Goal: Task Accomplishment & Management: Manage account settings

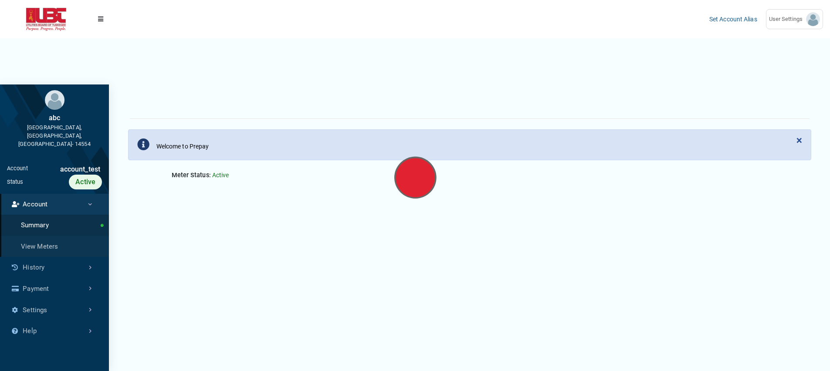
scroll to position [3, 0]
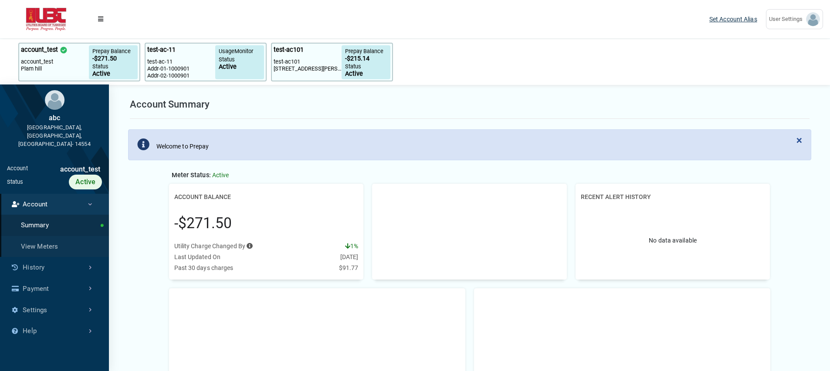
click at [733, 21] on link "Set Account Alias" at bounding box center [733, 19] width 48 height 7
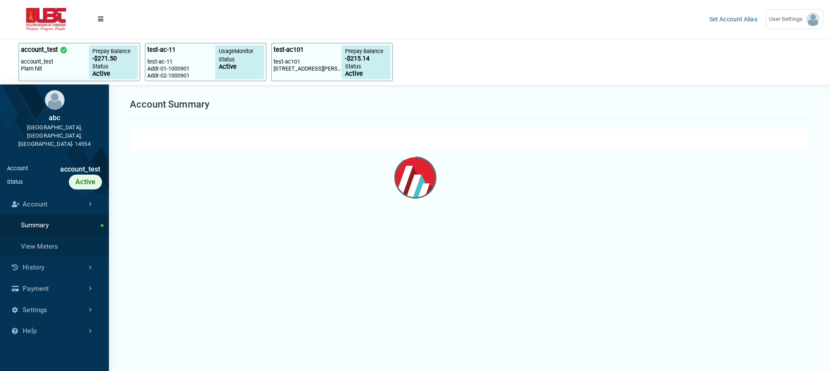
select select "25 per page"
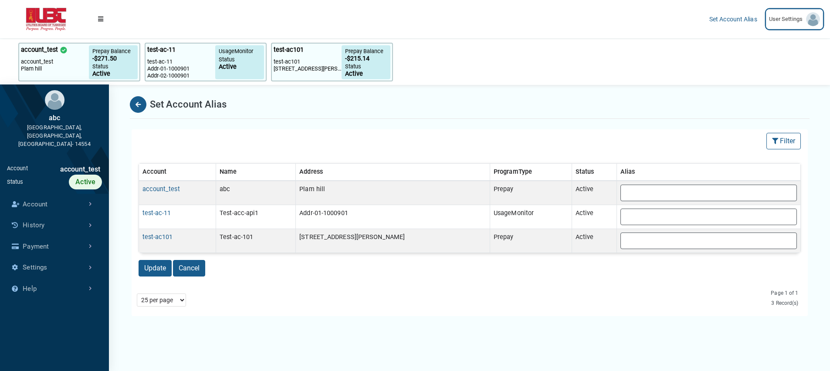
click at [778, 21] on span "User Settings" at bounding box center [787, 19] width 37 height 9
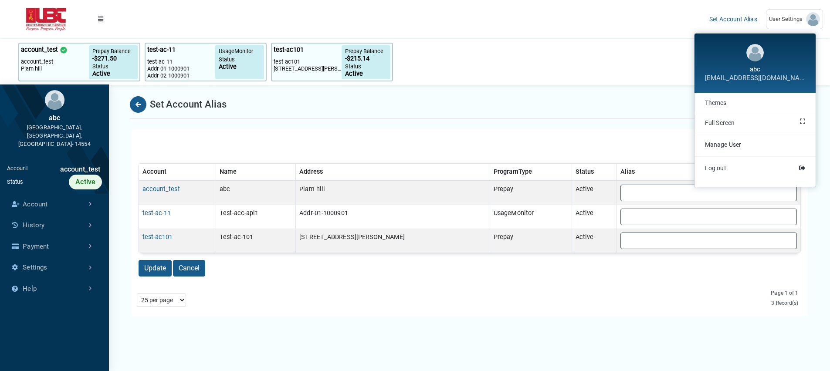
click at [692, 16] on div at bounding box center [405, 19] width 593 height 14
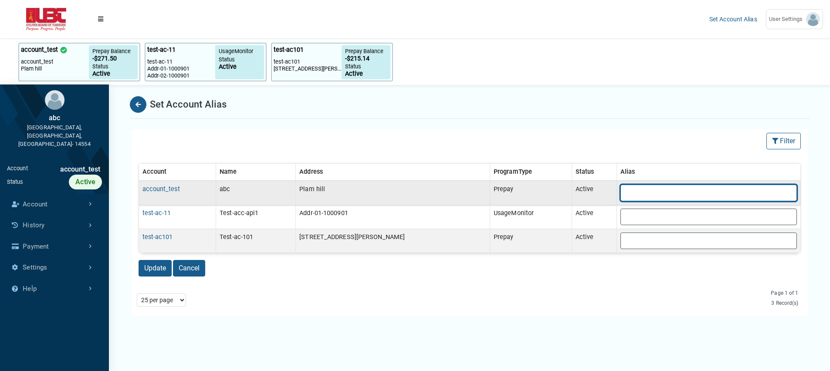
click at [629, 192] on input "text" at bounding box center [708, 193] width 176 height 17
click at [66, 194] on link "Account" at bounding box center [54, 204] width 109 height 21
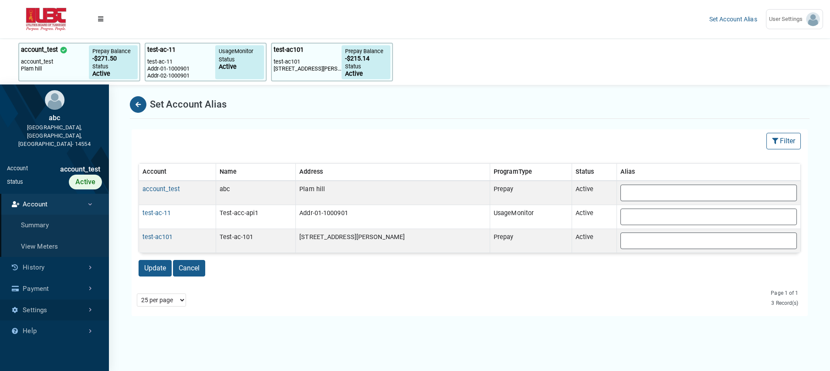
click at [70, 303] on link "Settings" at bounding box center [54, 310] width 109 height 21
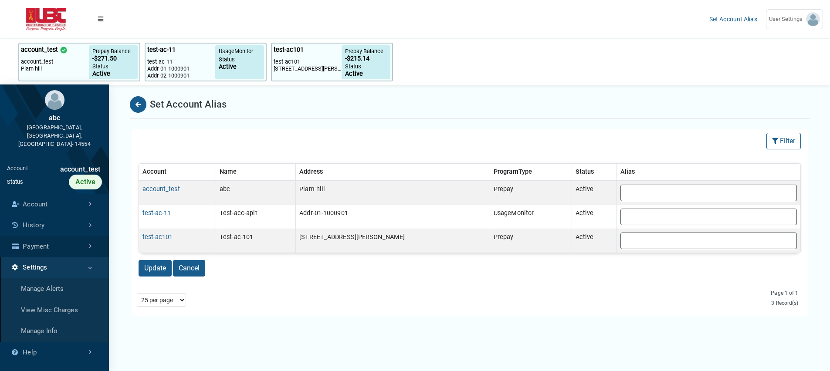
click at [81, 236] on link "Payment" at bounding box center [54, 246] width 109 height 21
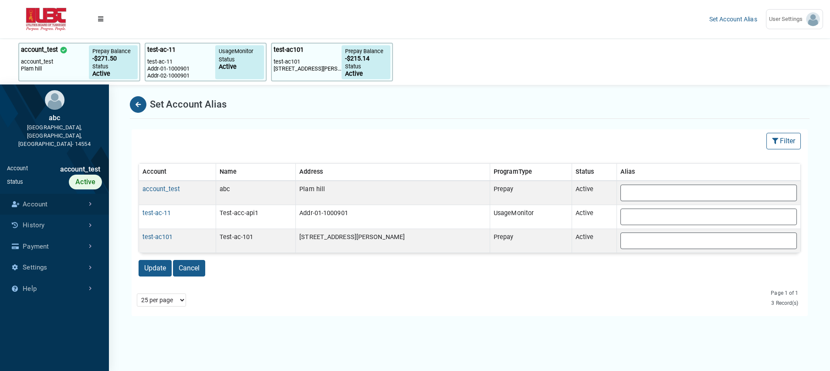
click at [36, 194] on link "Account" at bounding box center [54, 204] width 109 height 21
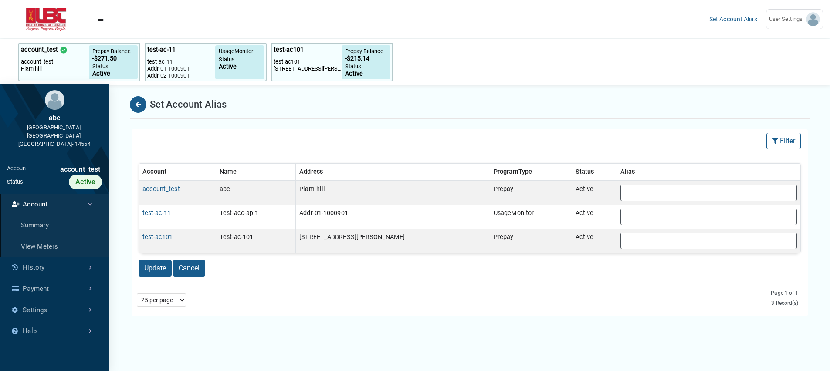
click at [37, 194] on link "Account" at bounding box center [54, 204] width 109 height 21
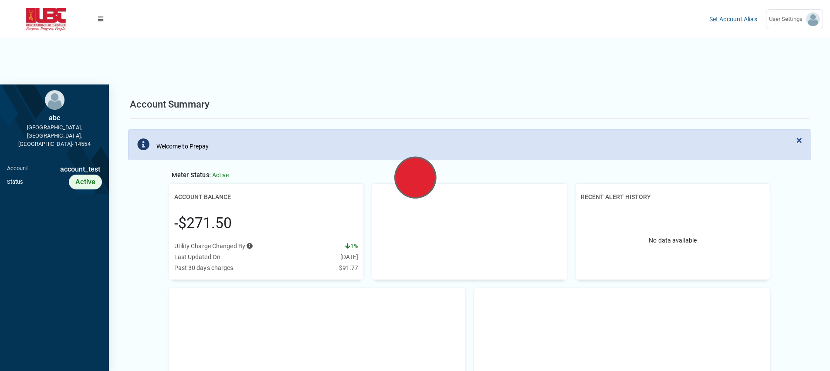
scroll to position [3, 0]
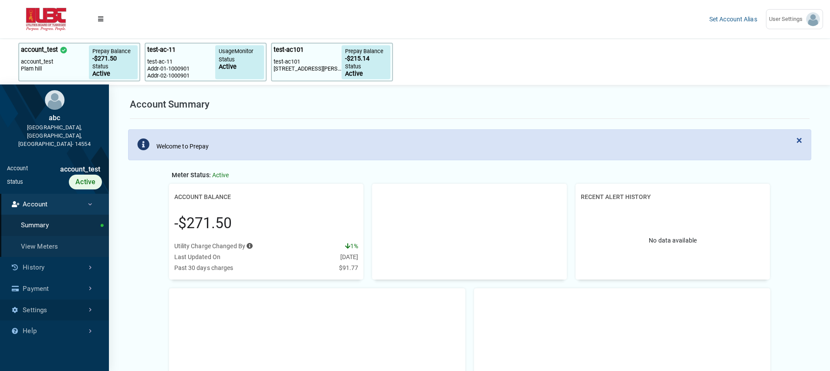
click at [55, 300] on link "Settings" at bounding box center [54, 310] width 109 height 21
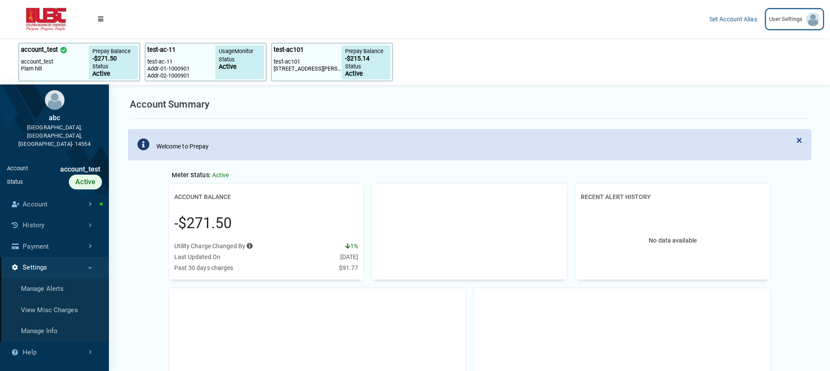
click at [776, 23] on span "User Settings" at bounding box center [787, 19] width 37 height 9
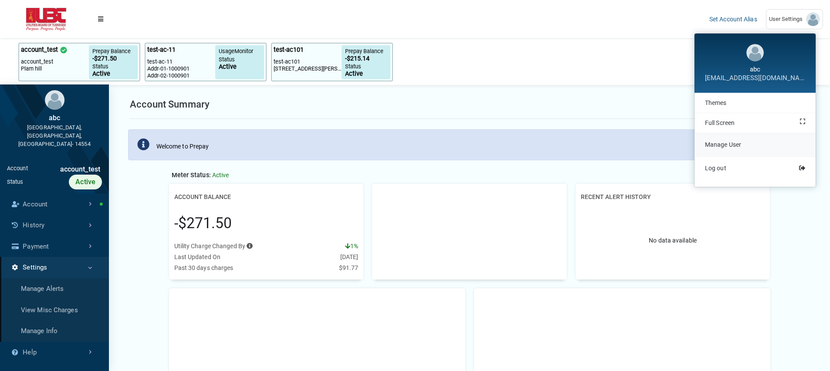
click at [728, 146] on span "Manage User" at bounding box center [723, 144] width 36 height 7
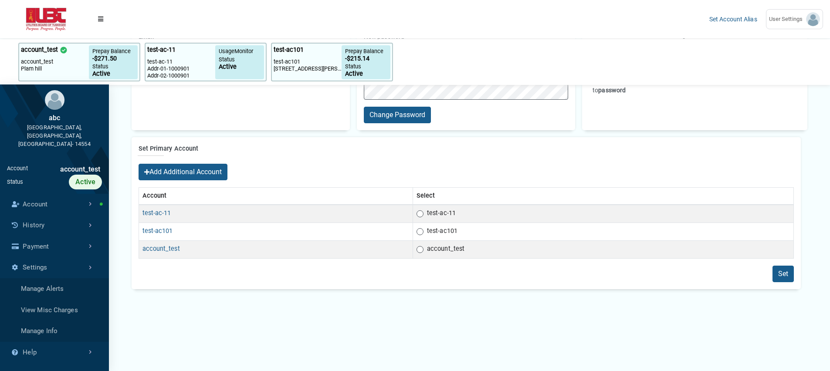
scroll to position [127, 0]
click at [227, 169] on div "Add Additional Account" at bounding box center [182, 172] width 89 height 17
click at [219, 172] on button "Add Additional Account" at bounding box center [182, 172] width 89 height 17
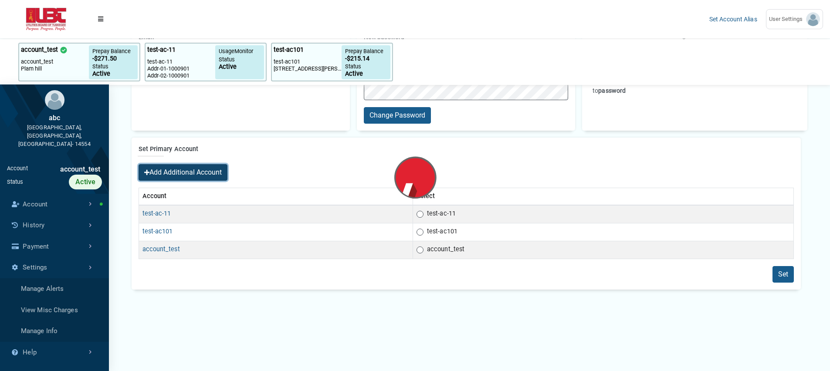
scroll to position [0, 0]
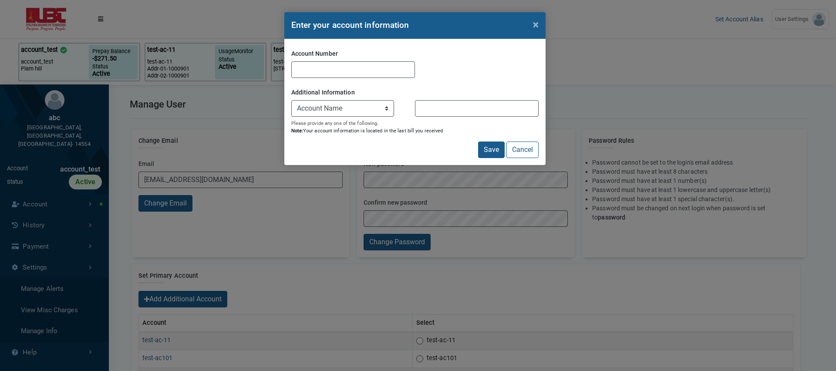
click at [369, 59] on div "Account Number" at bounding box center [414, 62] width 247 height 32
click at [364, 69] on input "Account Number" at bounding box center [353, 69] width 124 height 17
click at [360, 111] on select "Account Name Meter Number" at bounding box center [342, 108] width 103 height 17
click at [520, 153] on button "Cancel" at bounding box center [522, 150] width 32 height 17
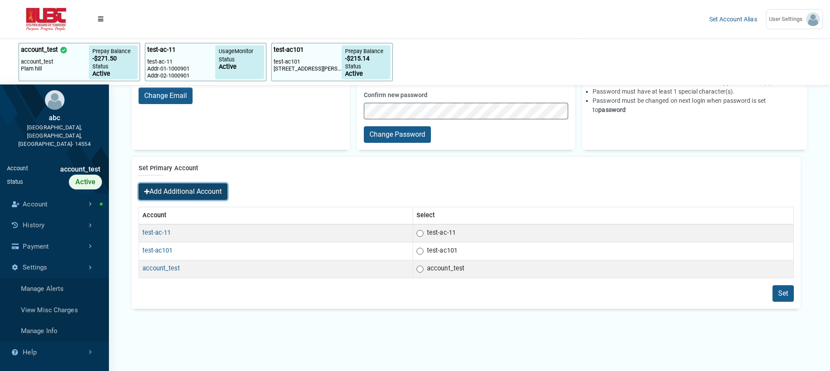
scroll to position [106, 0]
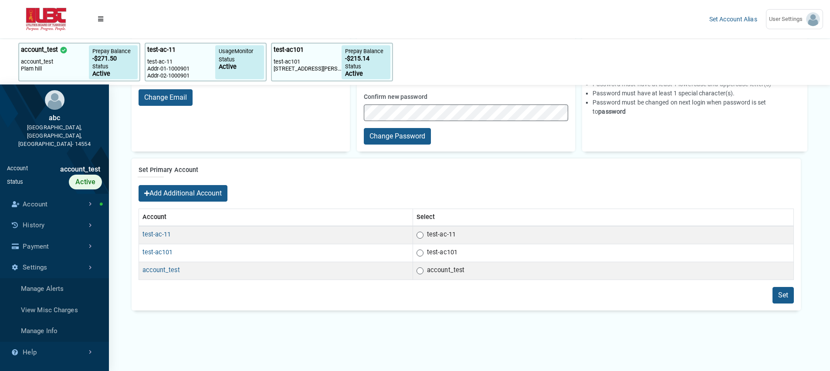
click at [206, 344] on div "Change Email Email [EMAIL_ADDRESS][DOMAIN_NAME] Change Email Change Password Ne…" at bounding box center [469, 207] width 697 height 371
click at [802, 23] on span "User Settings" at bounding box center [787, 19] width 37 height 9
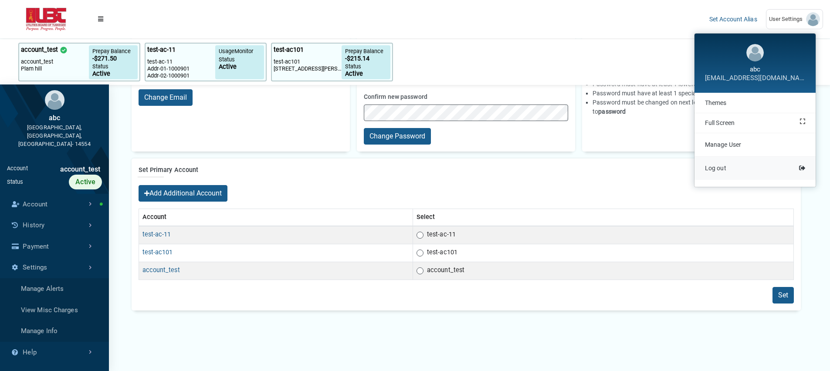
click at [732, 169] on link "Log out" at bounding box center [754, 168] width 121 height 23
